Goal: Task Accomplishment & Management: Use online tool/utility

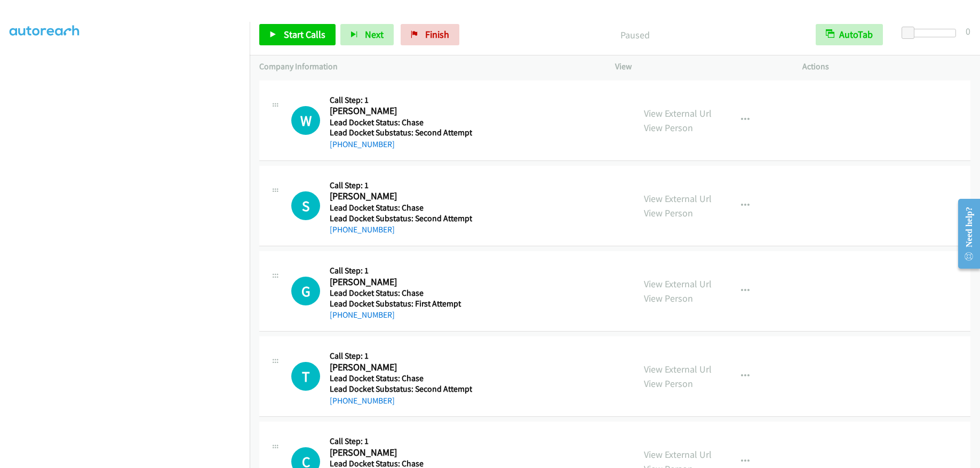
scroll to position [107, 0]
click at [111, 21] on div at bounding box center [485, 20] width 970 height 41
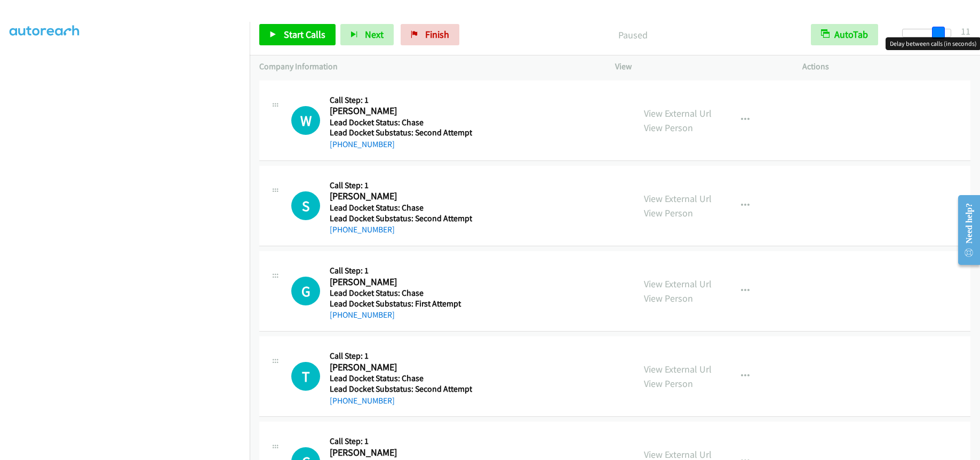
drag, startPoint x: 909, startPoint y: 29, endPoint x: 944, endPoint y: 29, distance: 34.7
click at [944, 29] on span at bounding box center [938, 33] width 13 height 13
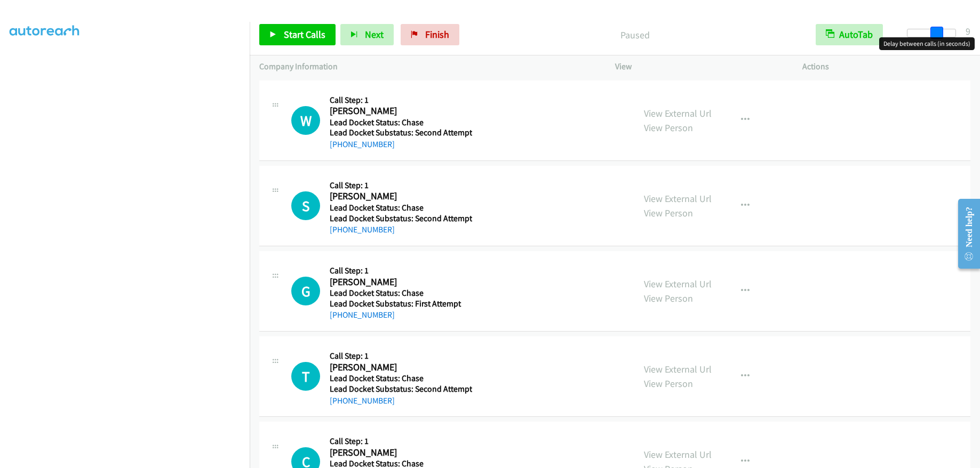
click at [934, 35] on span at bounding box center [936, 33] width 13 height 13
click at [320, 35] on span "Start Calls" at bounding box center [305, 34] width 42 height 12
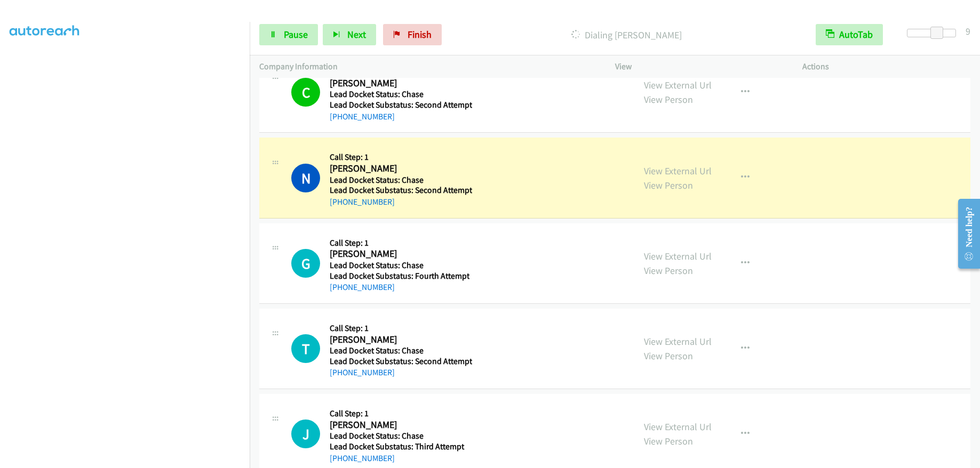
scroll to position [373, 0]
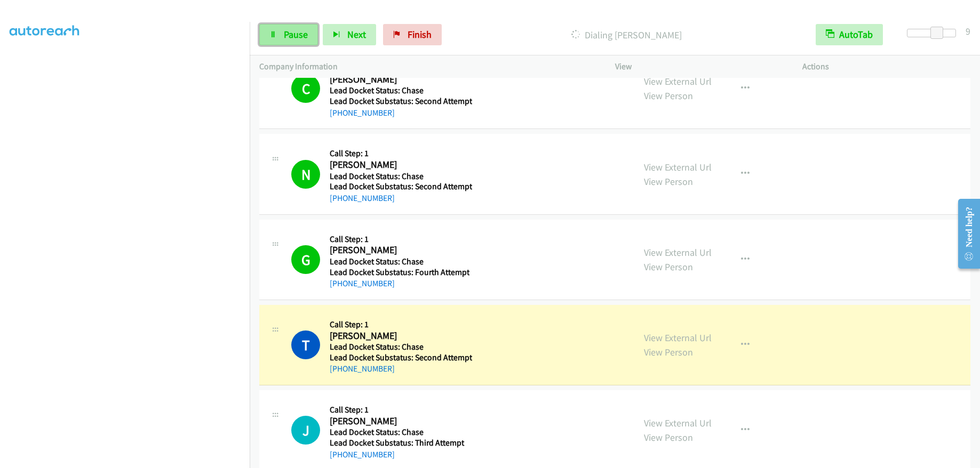
click at [296, 36] on span "Pause" at bounding box center [296, 34] width 24 height 12
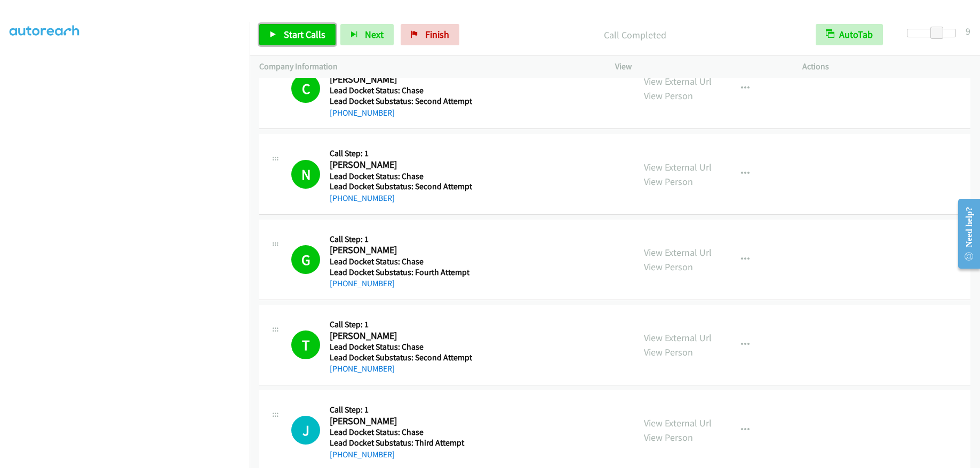
click at [290, 34] on span "Start Calls" at bounding box center [305, 34] width 42 height 12
click at [294, 34] on span "Pause" at bounding box center [296, 34] width 24 height 12
click at [296, 36] on span "Start Calls" at bounding box center [305, 34] width 42 height 12
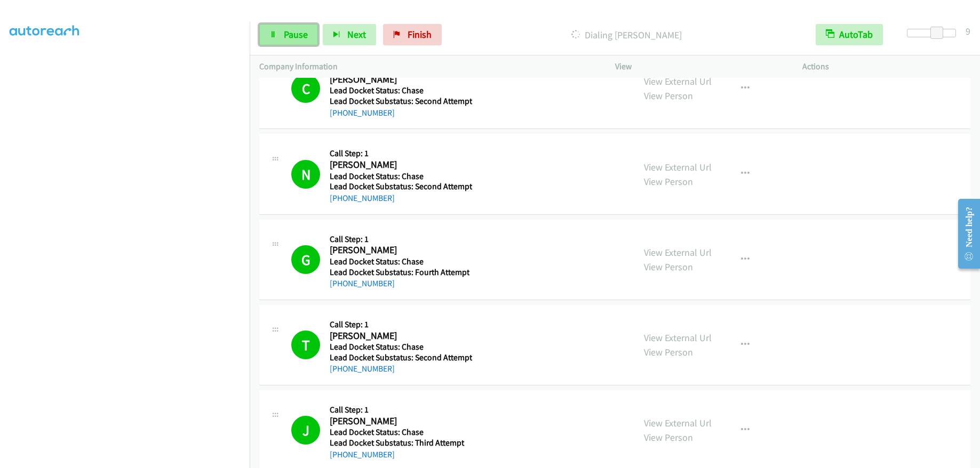
click at [304, 28] on span "Pause" at bounding box center [296, 34] width 24 height 12
click at [309, 33] on span "Start Calls" at bounding box center [305, 34] width 42 height 12
click at [277, 39] on link "Pause" at bounding box center [288, 34] width 59 height 21
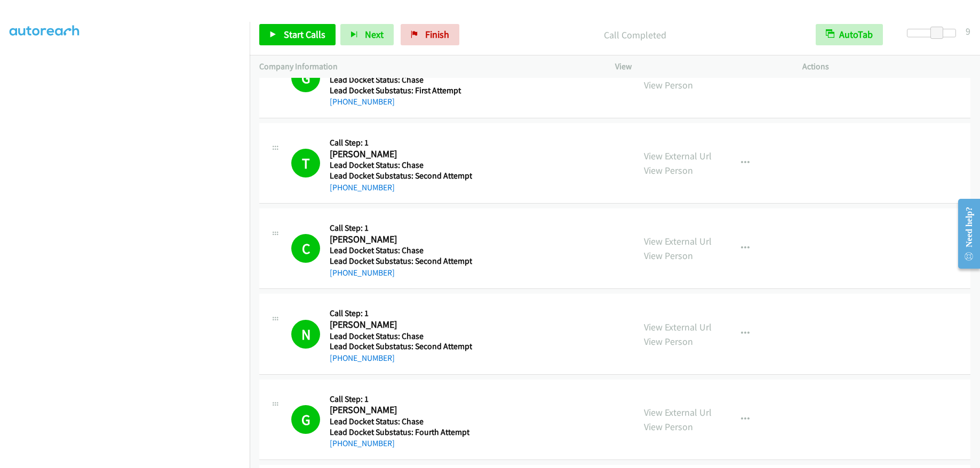
scroll to position [373, 0]
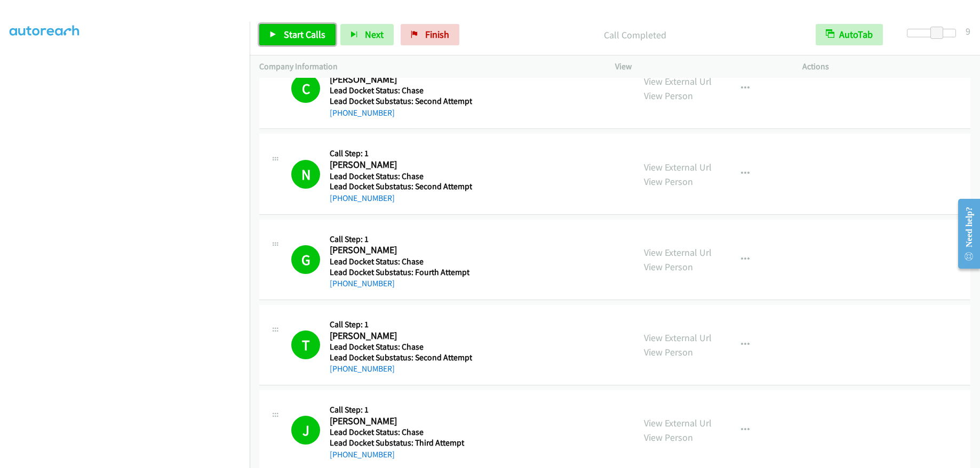
click at [306, 30] on span "Start Calls" at bounding box center [305, 34] width 42 height 12
click at [312, 33] on link "Pause" at bounding box center [288, 34] width 59 height 21
click at [314, 33] on span "Start Calls" at bounding box center [305, 34] width 42 height 12
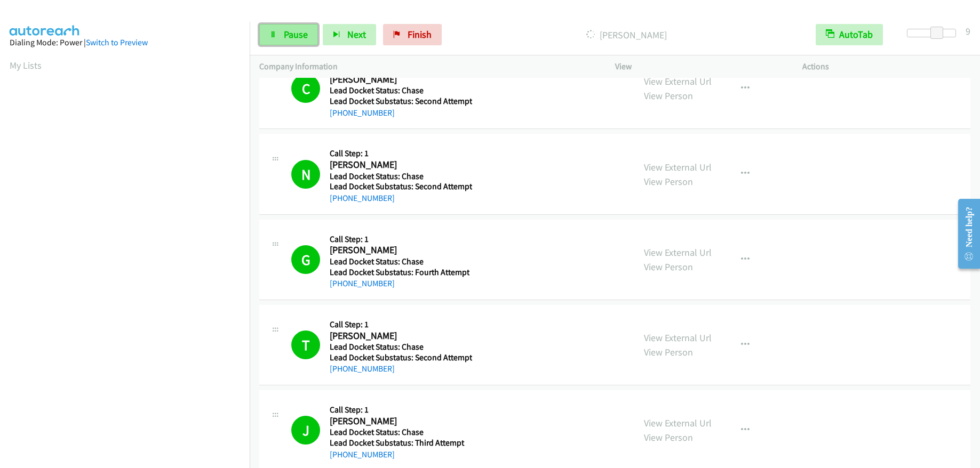
click at [283, 30] on link "Pause" at bounding box center [288, 34] width 59 height 21
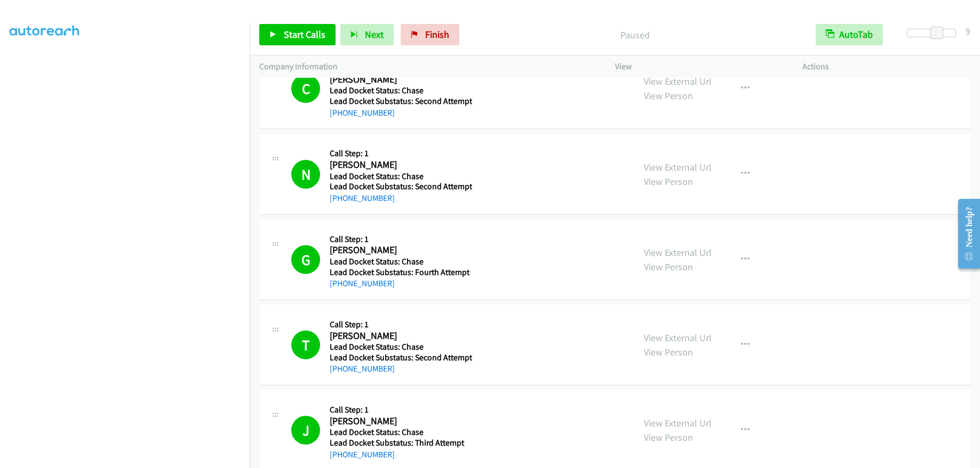
scroll to position [130, 0]
click at [280, 28] on link "Start Calls" at bounding box center [297, 34] width 76 height 21
click at [293, 31] on span "Pause" at bounding box center [296, 34] width 24 height 12
